Goal: Information Seeking & Learning: Learn about a topic

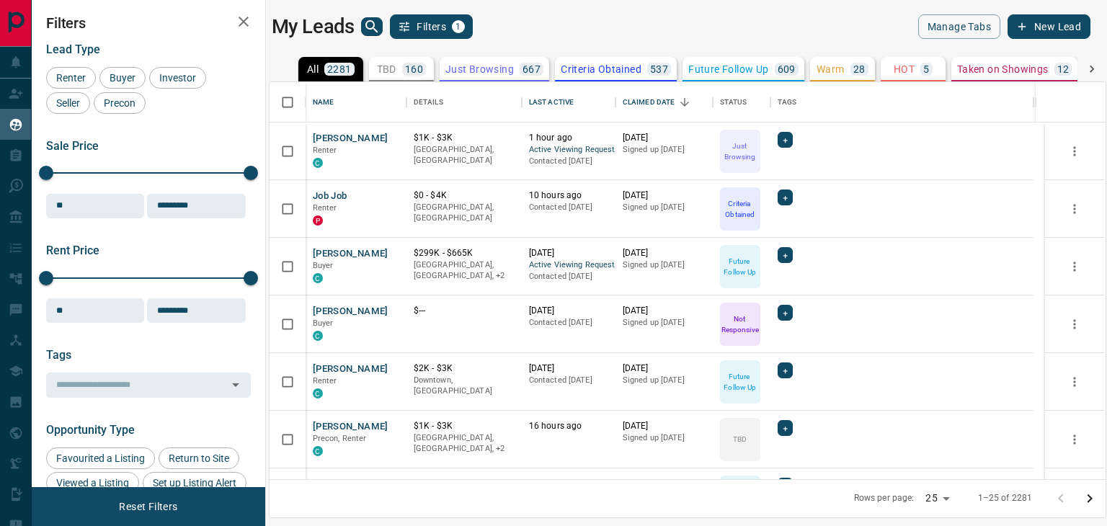
scroll to position [386, 824]
click at [358, 137] on button "[PERSON_NAME]" at bounding box center [351, 139] width 76 height 14
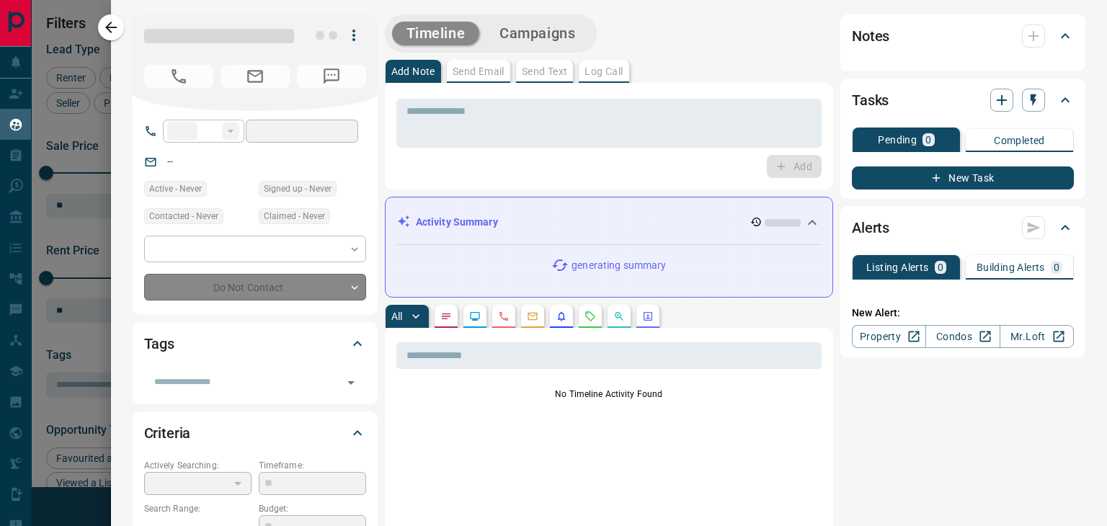
type input "**"
type input "**********"
type input "*"
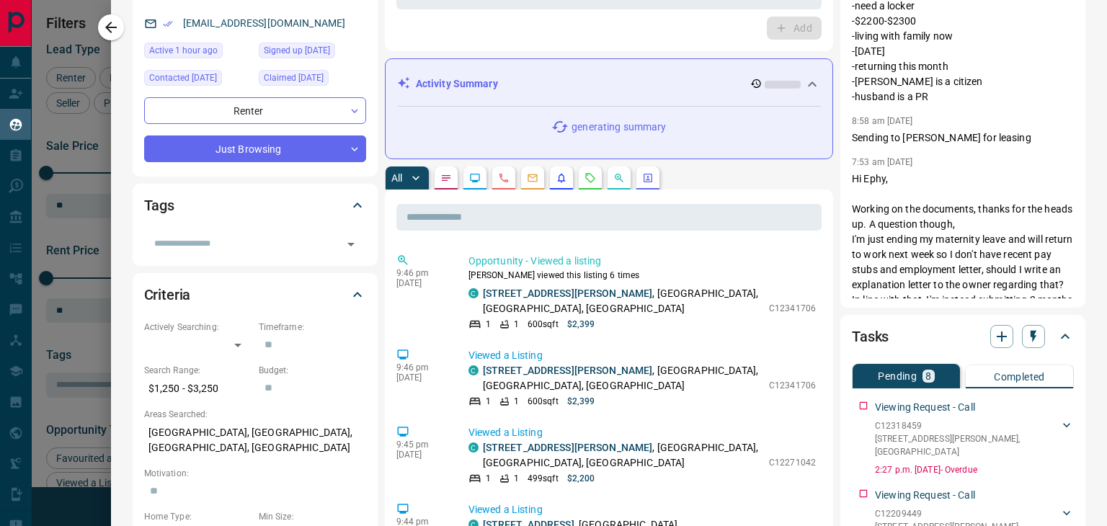
scroll to position [0, 0]
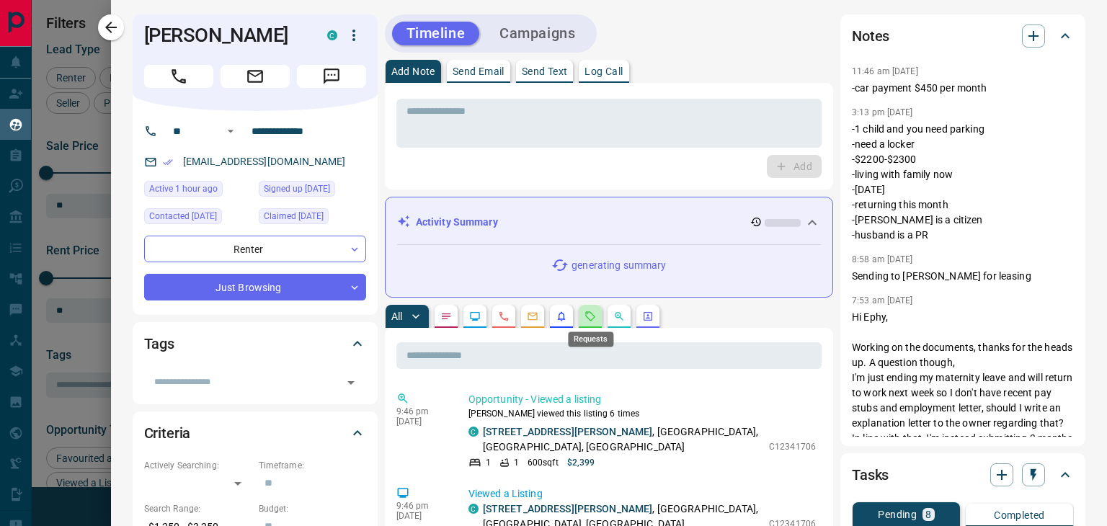
click at [591, 319] on icon "Requests" at bounding box center [590, 317] width 12 height 12
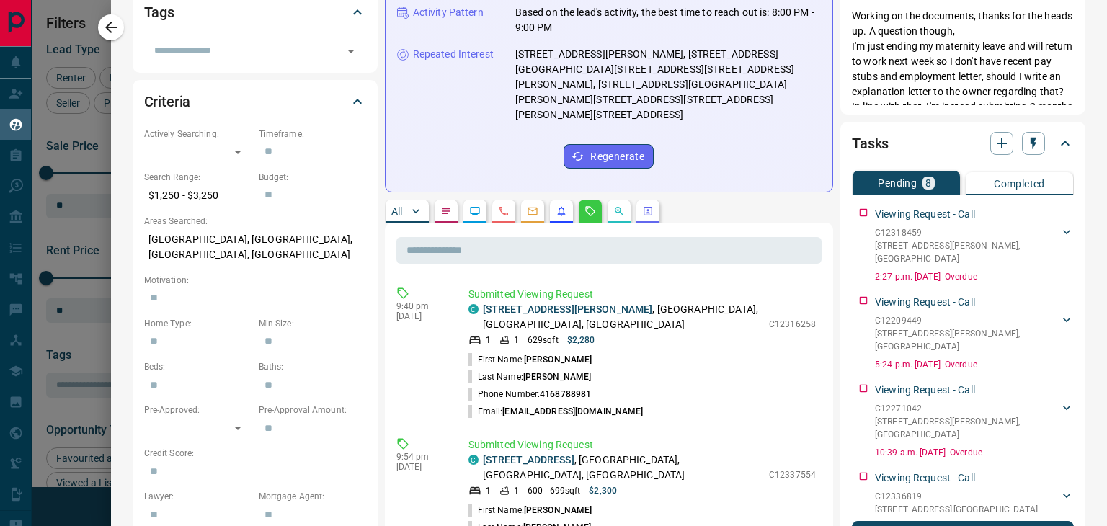
scroll to position [360, 0]
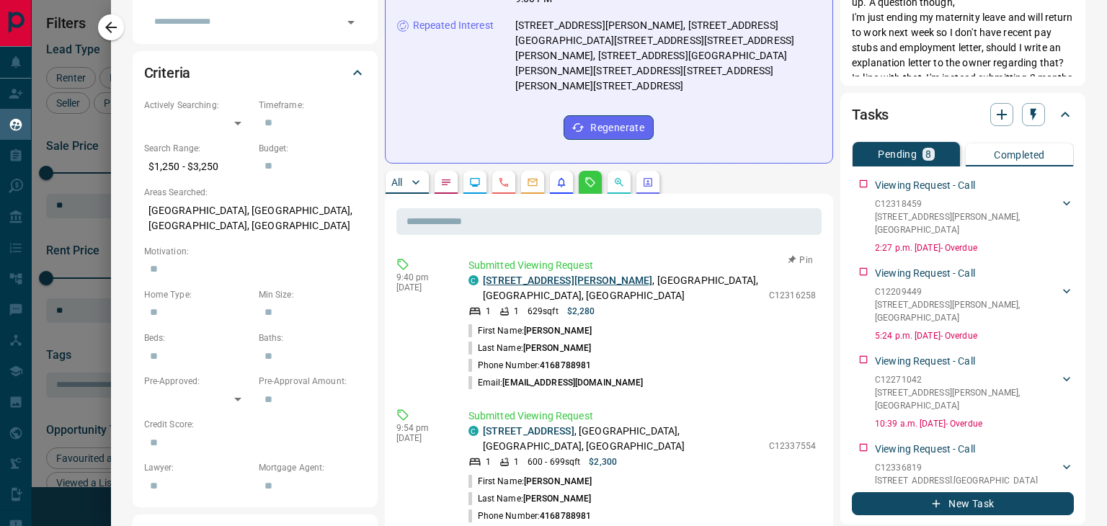
click at [540, 275] on link "[STREET_ADDRESS][PERSON_NAME]" at bounding box center [568, 281] width 170 height 12
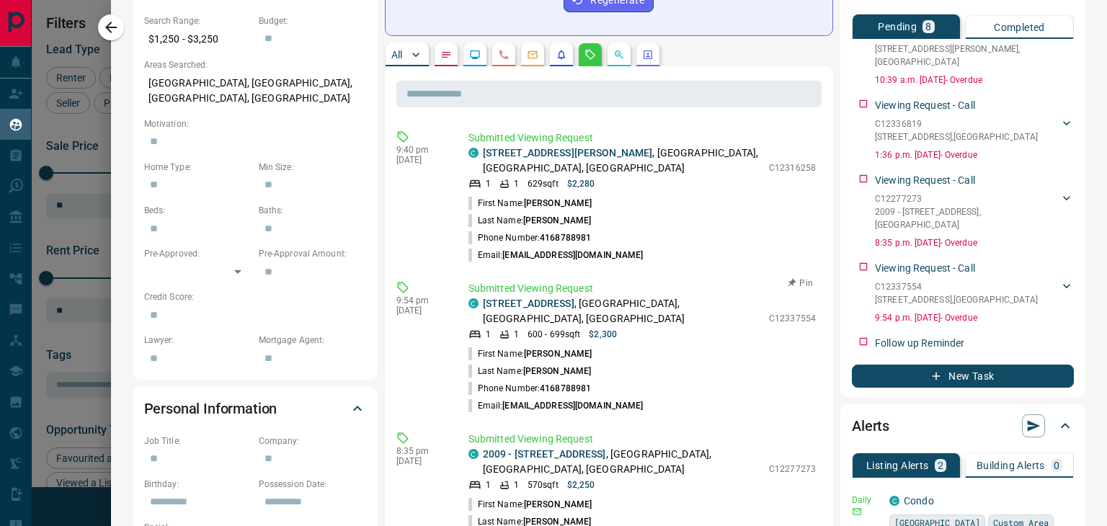
scroll to position [463, 0]
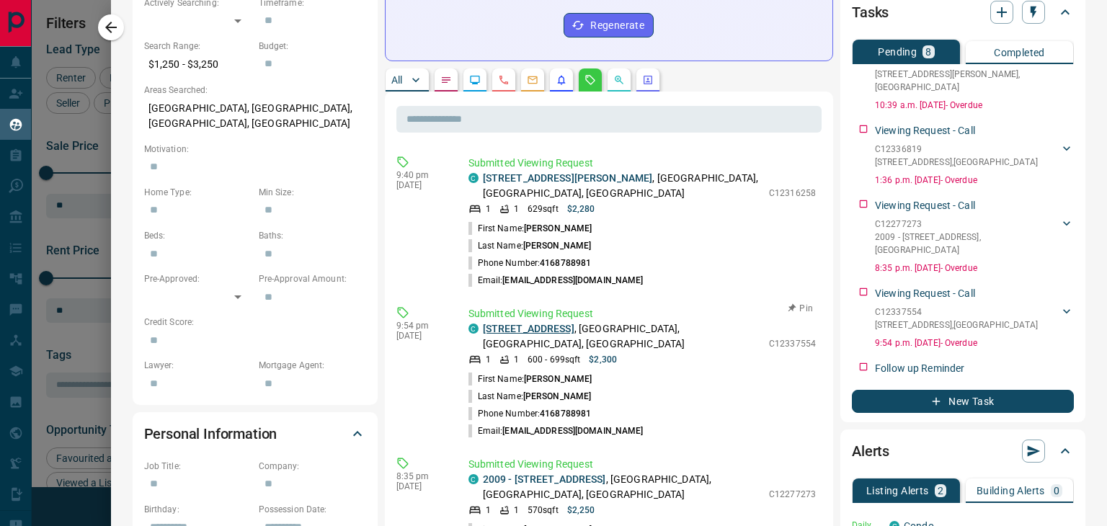
click at [546, 323] on link "[STREET_ADDRESS]" at bounding box center [529, 329] width 92 height 12
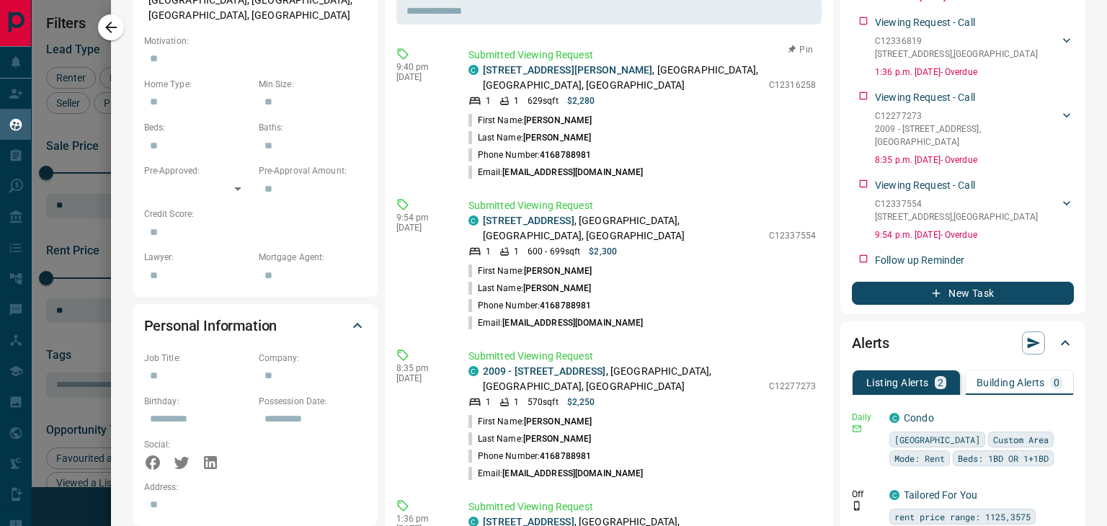
scroll to position [607, 0]
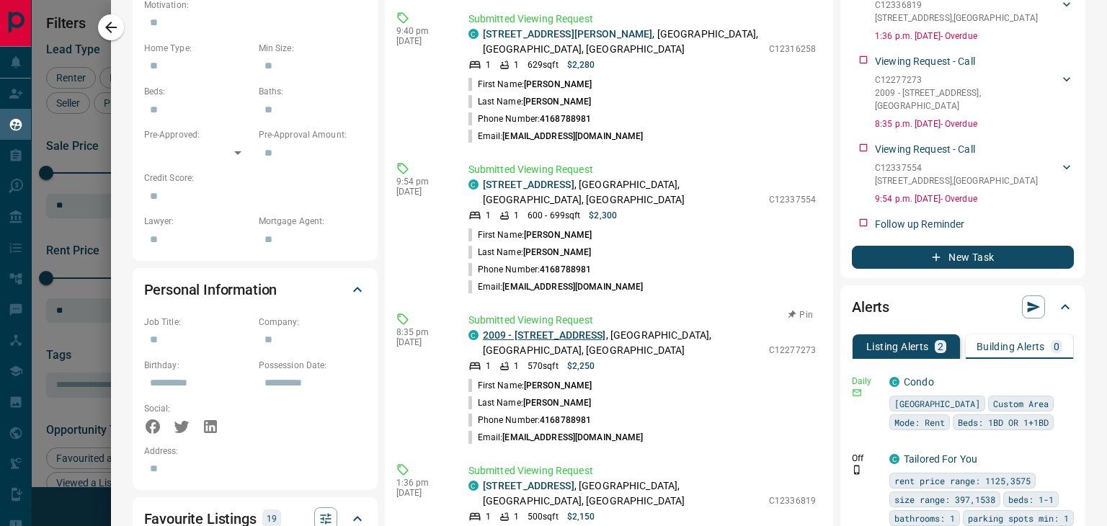
click at [562, 329] on link "2009 - [STREET_ADDRESS]" at bounding box center [544, 335] width 123 height 12
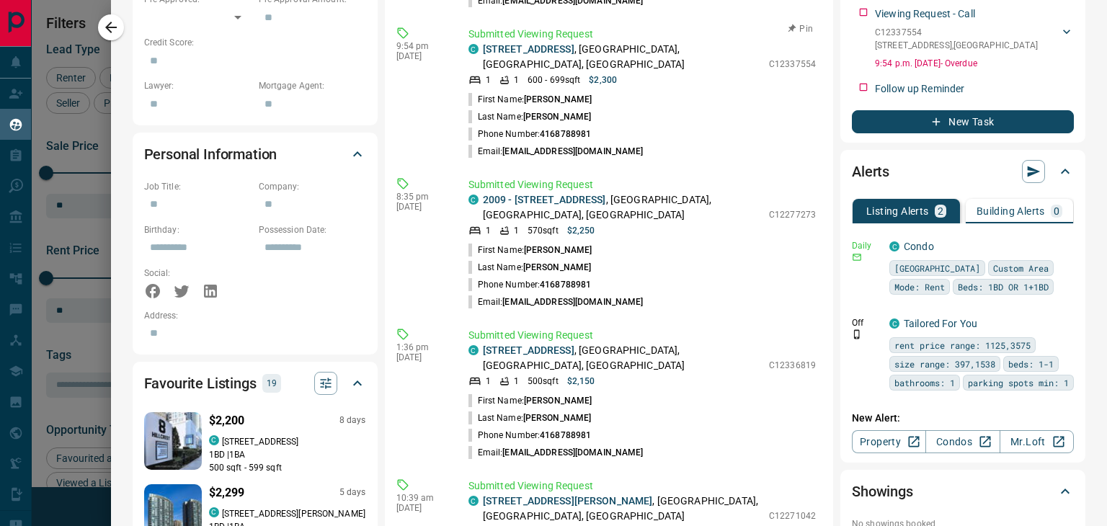
scroll to position [751, 0]
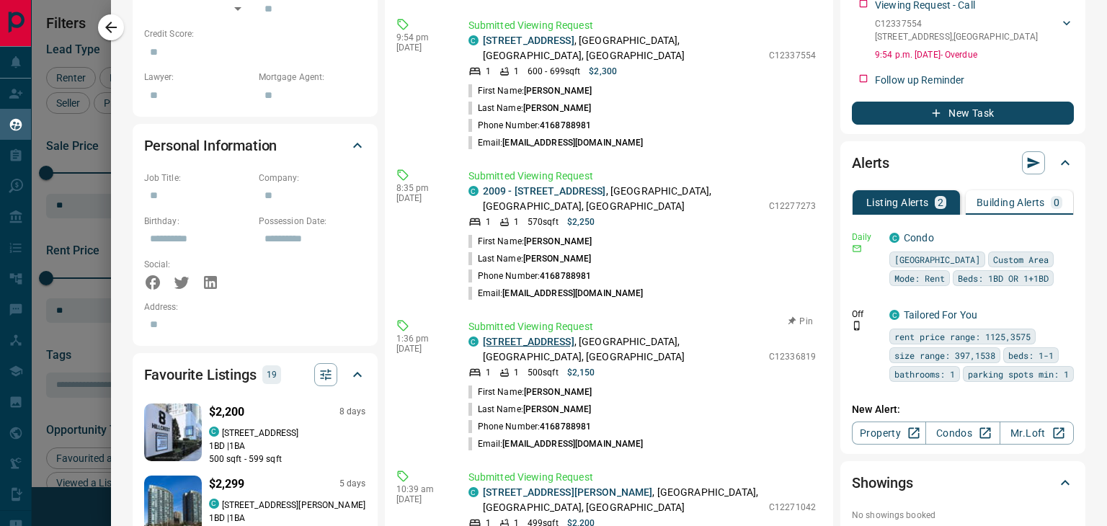
click at [534, 336] on link "[STREET_ADDRESS]" at bounding box center [529, 342] width 92 height 12
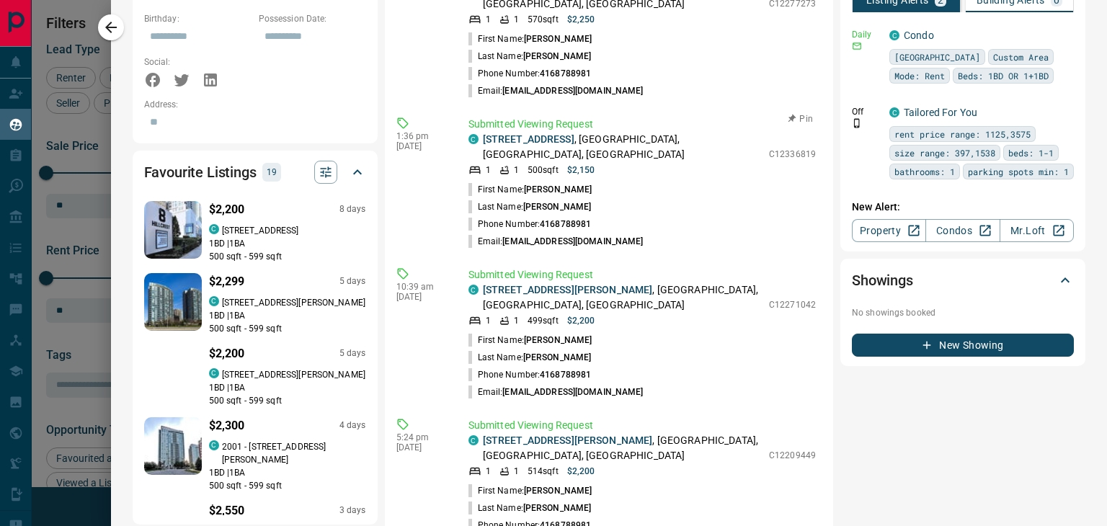
scroll to position [967, 0]
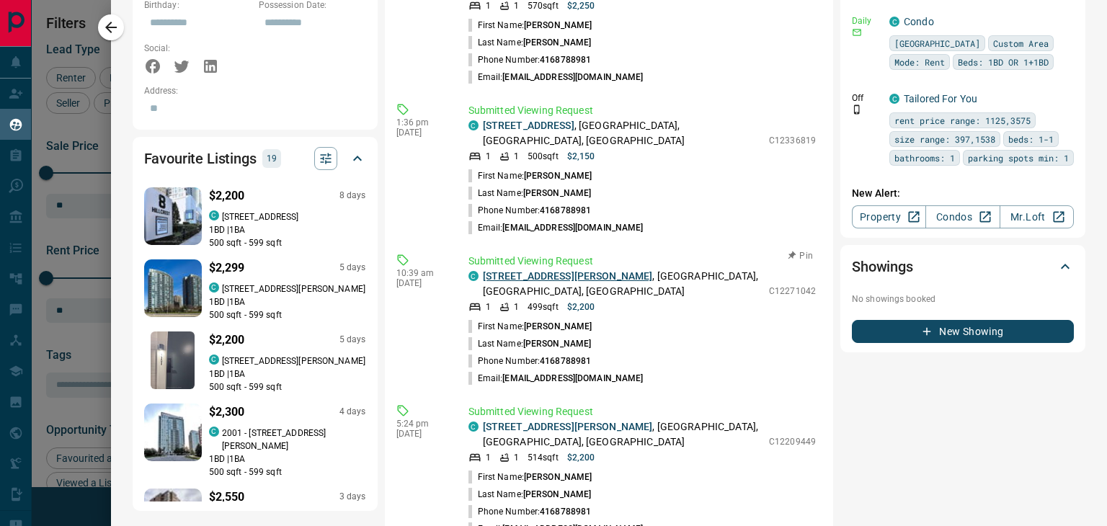
click at [532, 270] on link "[STREET_ADDRESS][PERSON_NAME]" at bounding box center [568, 276] width 170 height 12
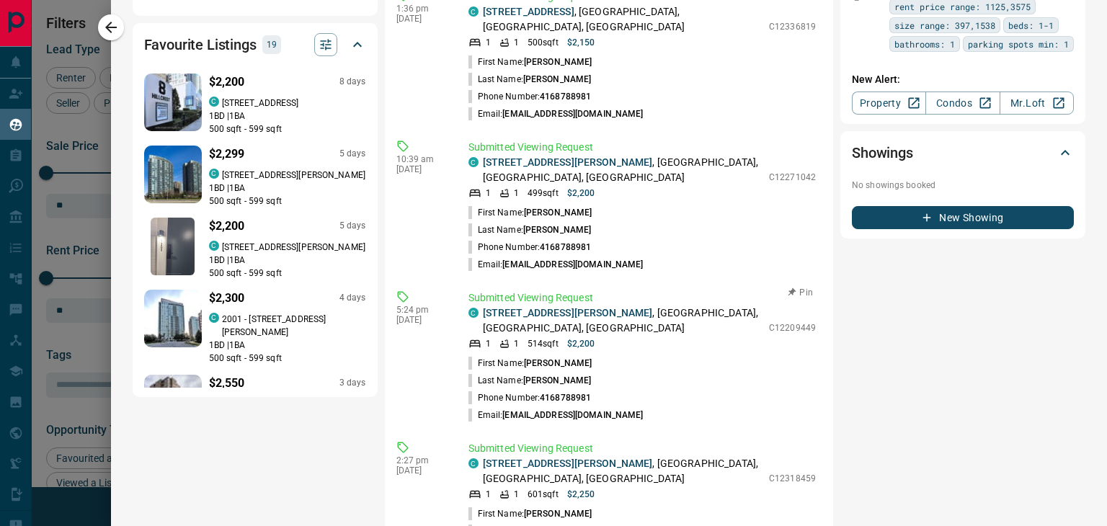
scroll to position [1017, 0]
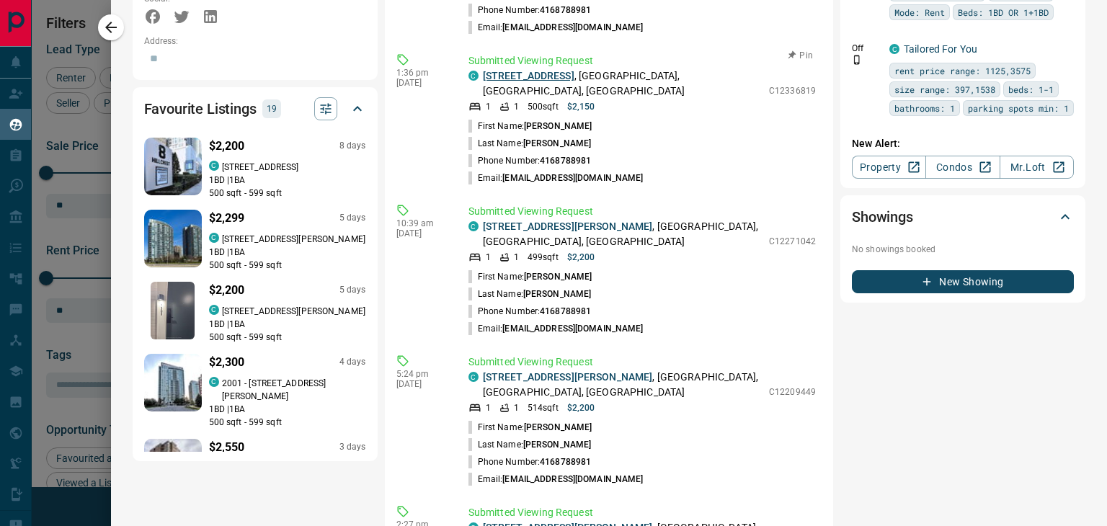
click at [543, 70] on link "[STREET_ADDRESS]" at bounding box center [529, 76] width 92 height 12
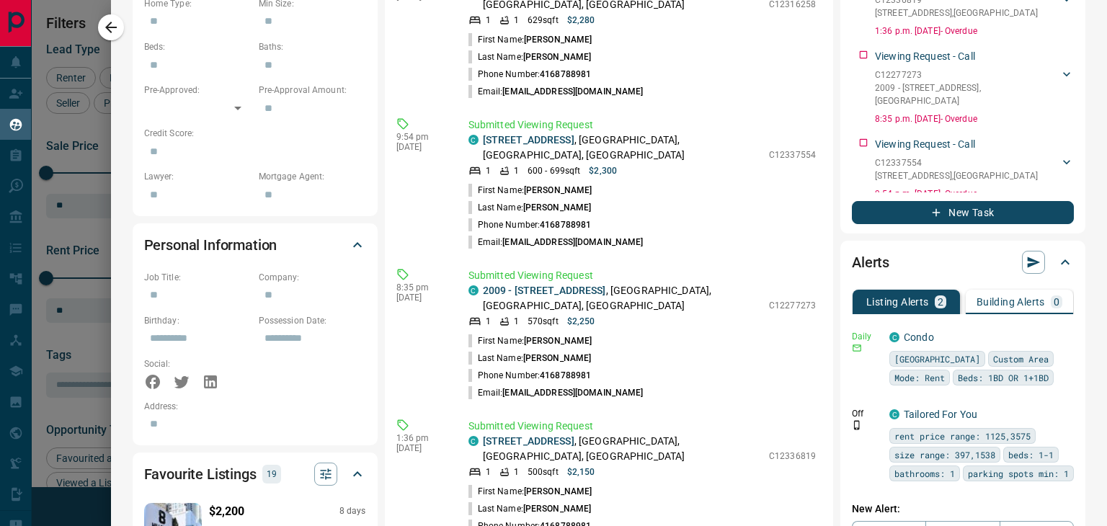
scroll to position [697, 0]
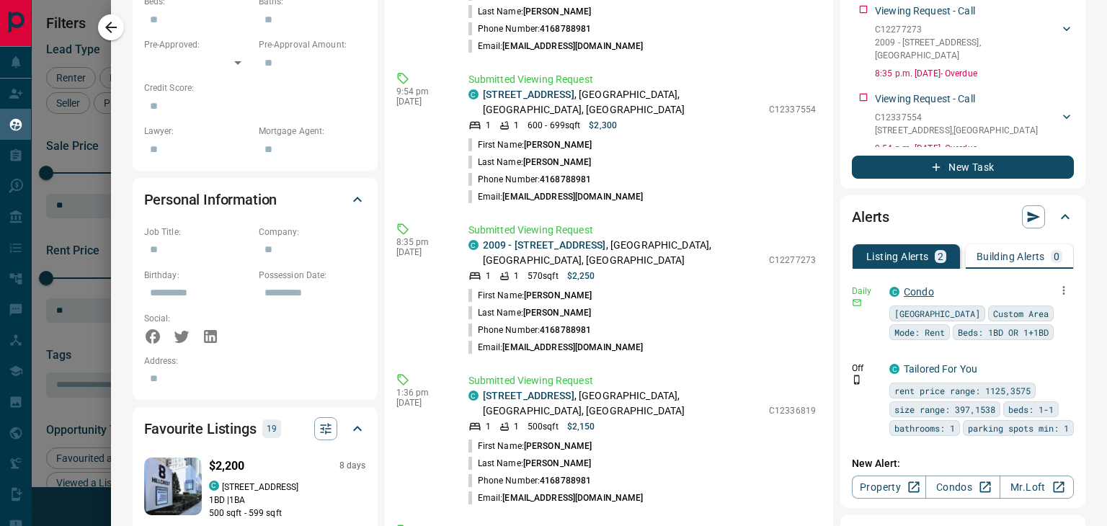
click at [914, 291] on link "Condo" at bounding box center [919, 292] width 30 height 12
